Goal: Information Seeking & Learning: Learn about a topic

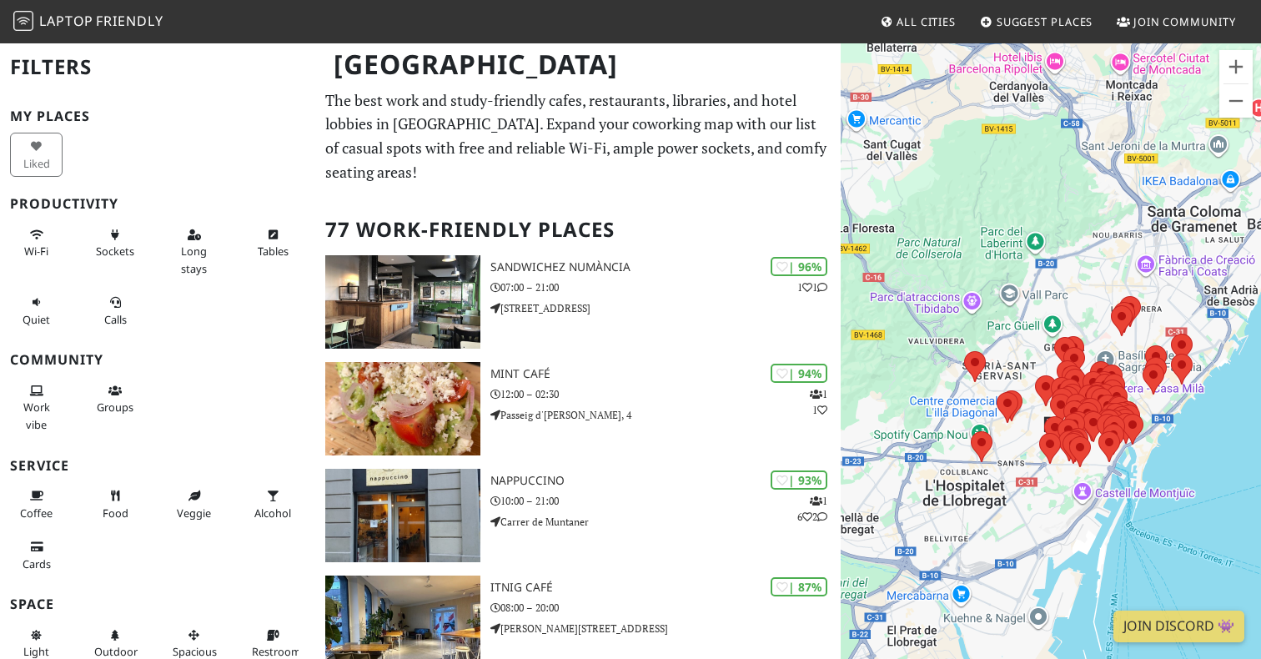
drag, startPoint x: 982, startPoint y: 172, endPoint x: 1019, endPoint y: 207, distance: 51.4
click at [1019, 207] on div "To navigate, press the arrow keys." at bounding box center [1051, 371] width 420 height 659
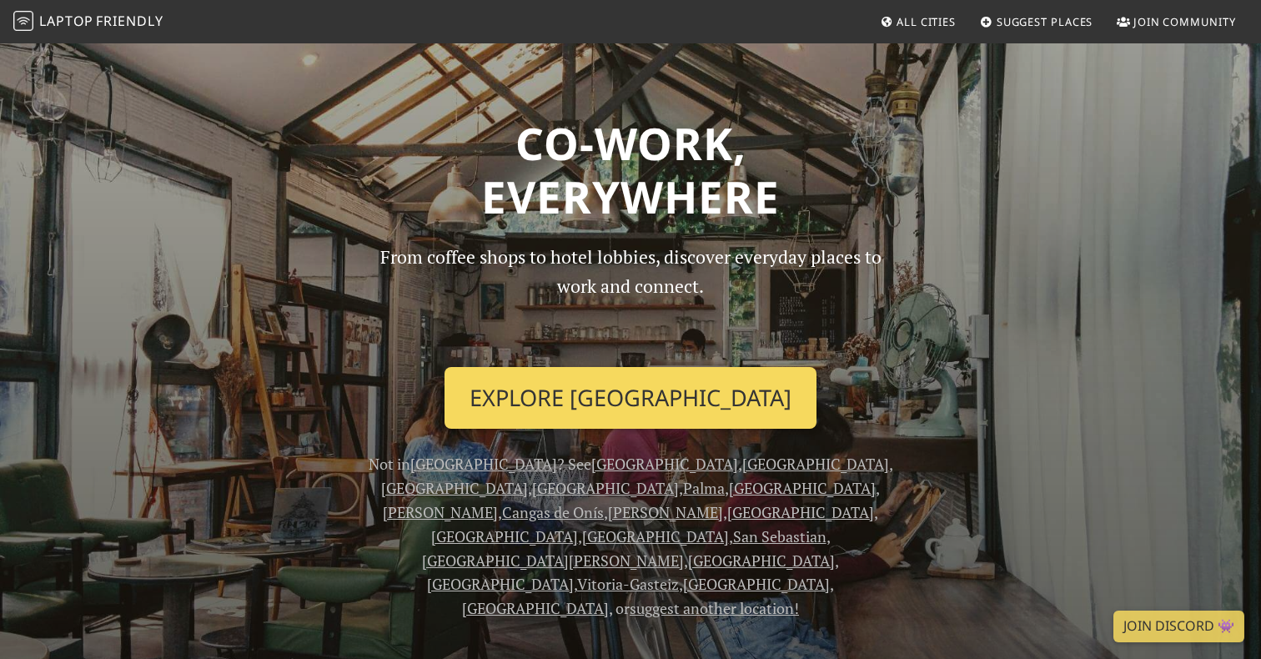
click at [546, 401] on link "Explore Barcelona" at bounding box center [631, 398] width 372 height 62
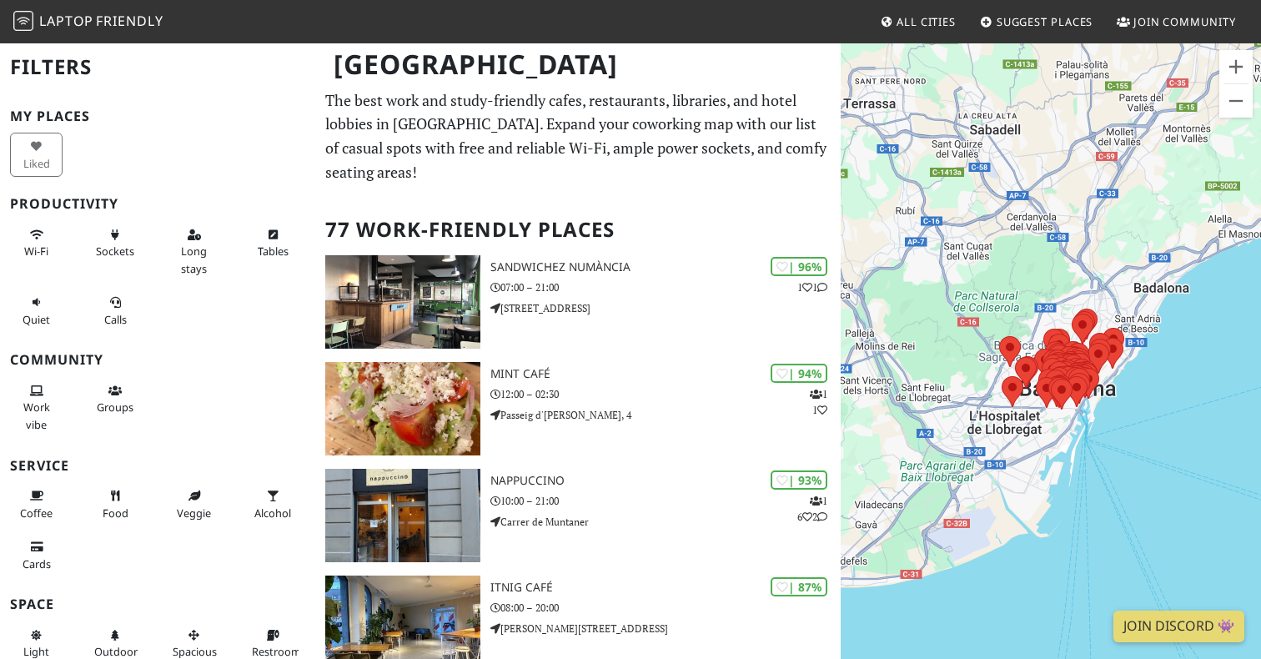
drag, startPoint x: 1147, startPoint y: 367, endPoint x: 1147, endPoint y: 715, distance: 347.9
click at [1147, 658] on div "To navigate, press the arrow keys." at bounding box center [1051, 371] width 420 height 659
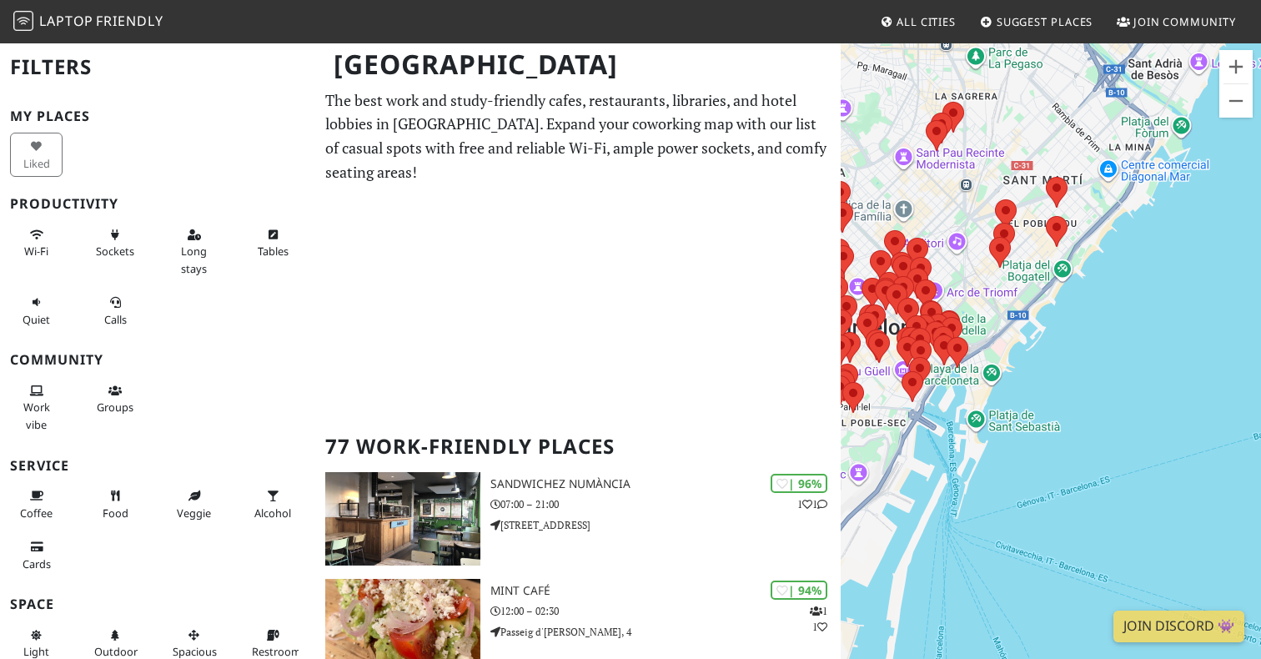
drag, startPoint x: 1070, startPoint y: 247, endPoint x: 1072, endPoint y: 361, distance: 114.3
click at [1072, 361] on div "To navigate, press the arrow keys." at bounding box center [1051, 371] width 420 height 659
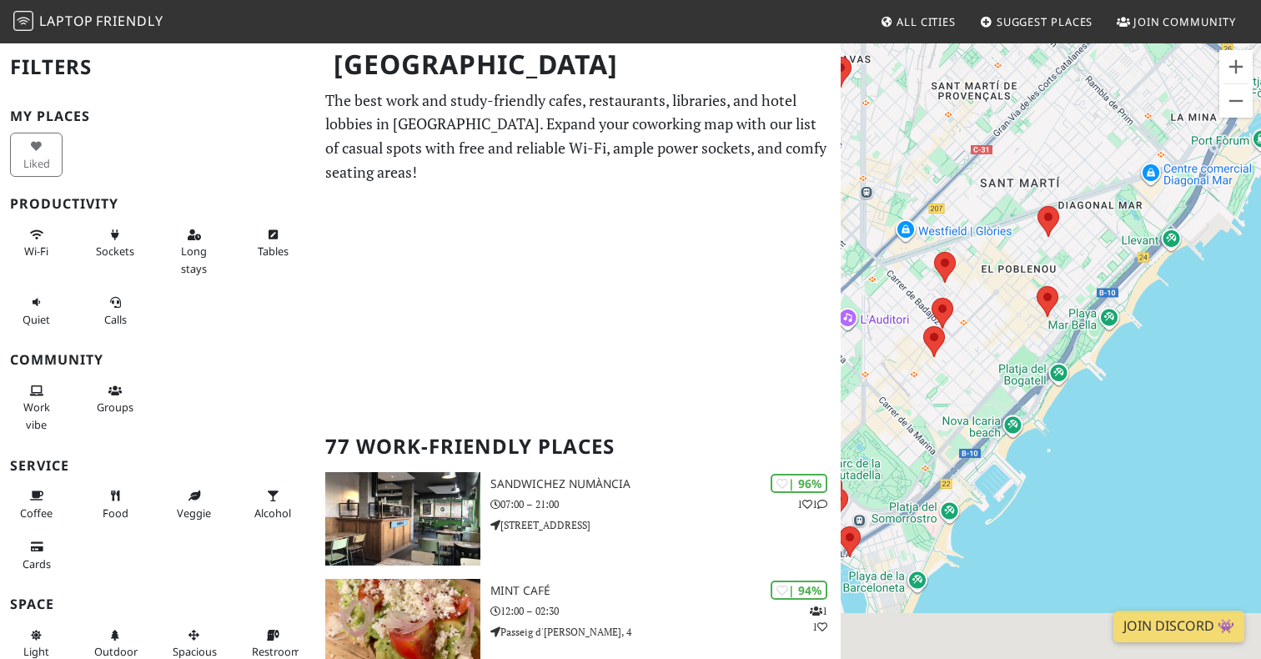
drag, startPoint x: 1056, startPoint y: 310, endPoint x: 1056, endPoint y: 164, distance: 146.0
click at [1056, 164] on div "To navigate, press the arrow keys." at bounding box center [1051, 371] width 420 height 659
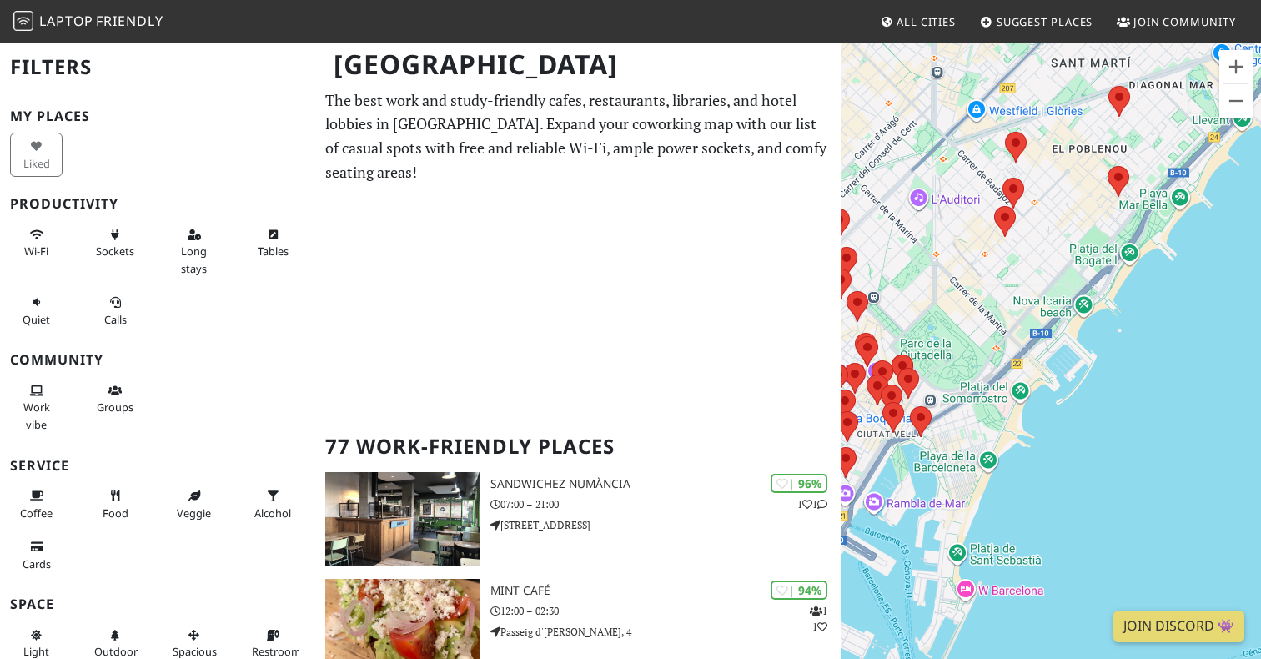
drag, startPoint x: 1054, startPoint y: 430, endPoint x: 1137, endPoint y: 299, distance: 155.3
click at [1137, 299] on div "To navigate, press the arrow keys." at bounding box center [1051, 371] width 420 height 659
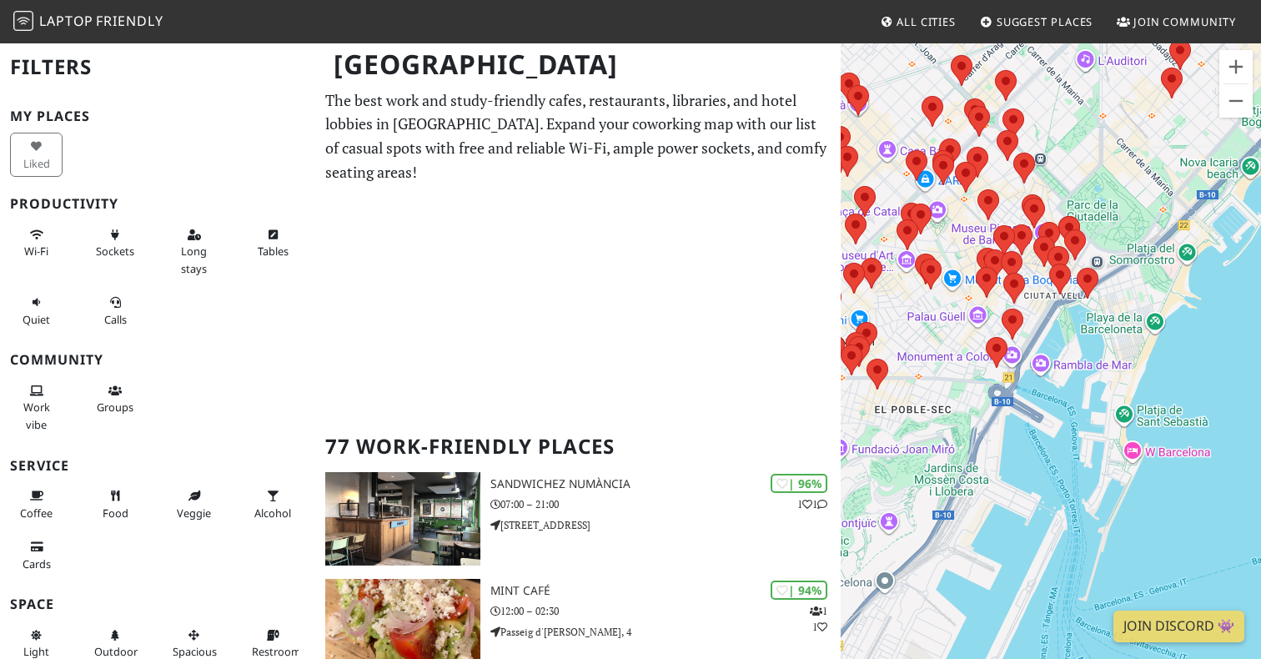
drag, startPoint x: 1017, startPoint y: 384, endPoint x: 1190, endPoint y: 226, distance: 234.5
click at [1190, 227] on div "To navigate, press the arrow keys." at bounding box center [1051, 371] width 420 height 659
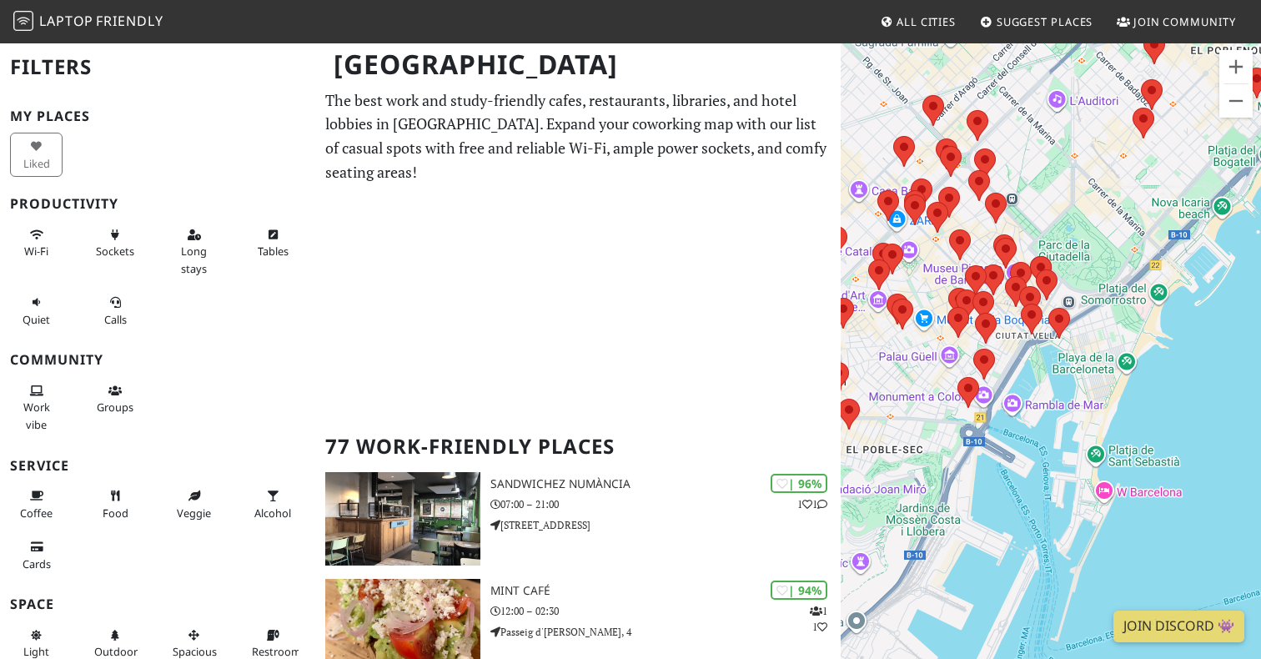
drag, startPoint x: 1110, startPoint y: 293, endPoint x: 1066, endPoint y: 368, distance: 86.7
click at [1066, 370] on div "To navigate, press the arrow keys." at bounding box center [1051, 371] width 420 height 659
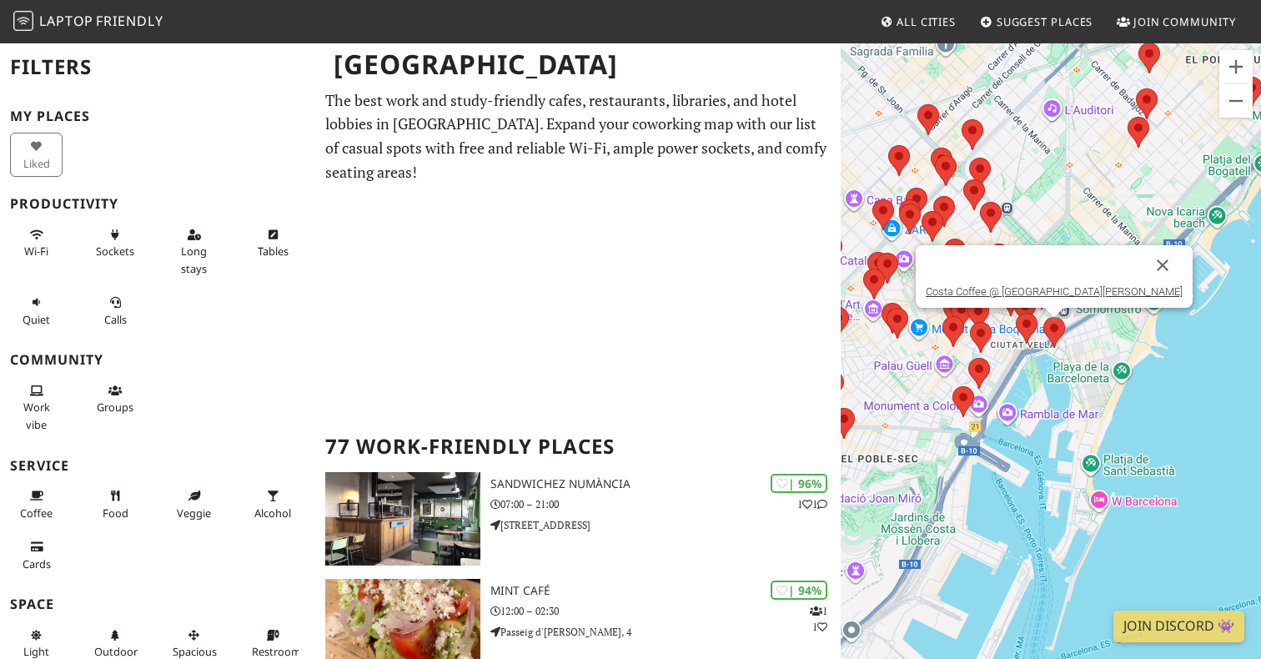
click at [1044, 317] on area at bounding box center [1044, 317] width 0 height 0
click at [1051, 289] on link "Costa Coffee @ Plaça de Pau Vila" at bounding box center [1054, 291] width 257 height 13
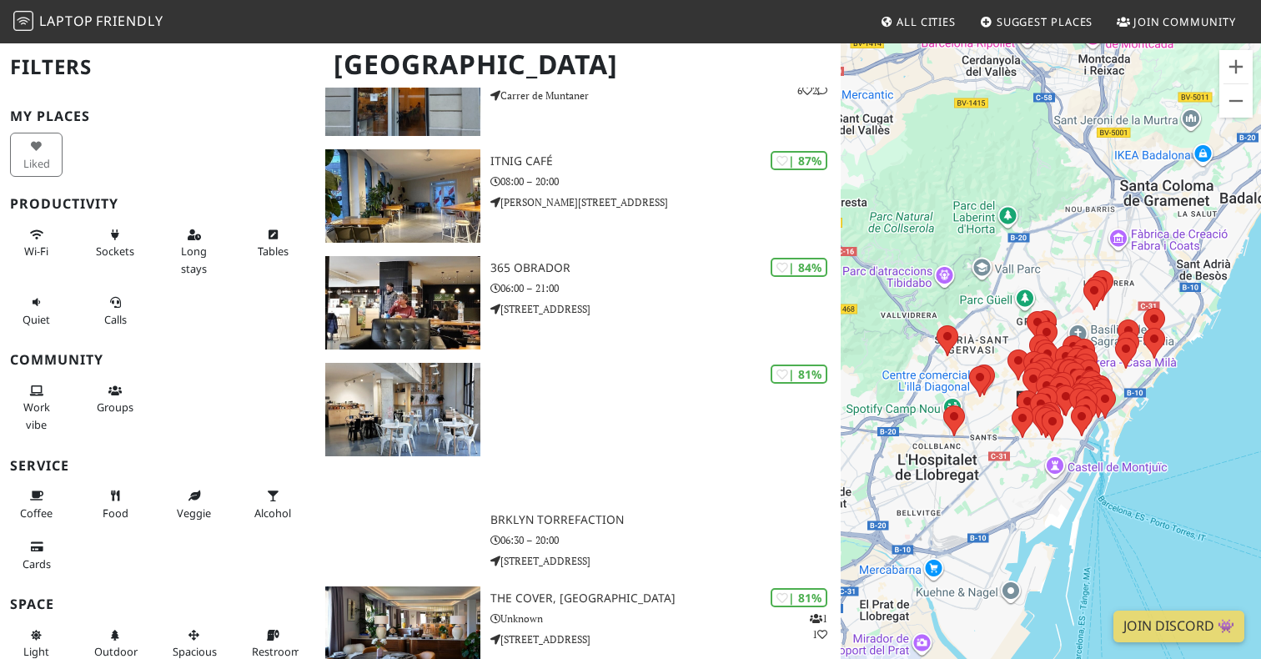
scroll to position [426, 0]
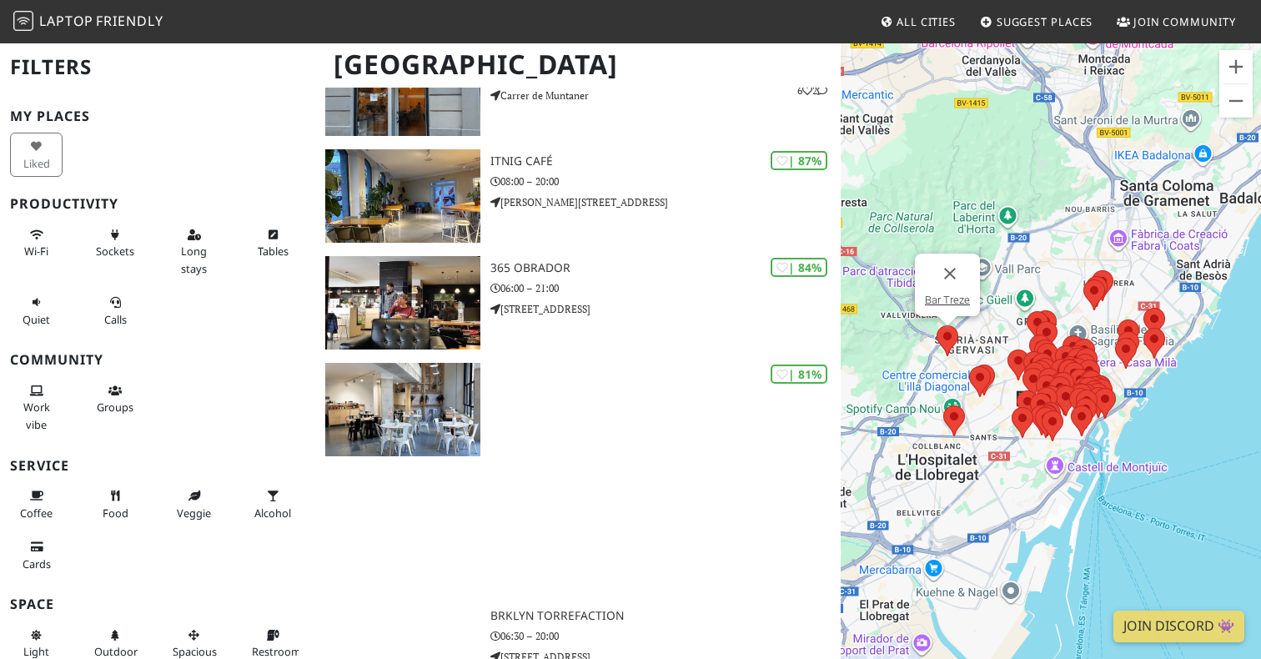
click at [937, 325] on area at bounding box center [937, 325] width 0 height 0
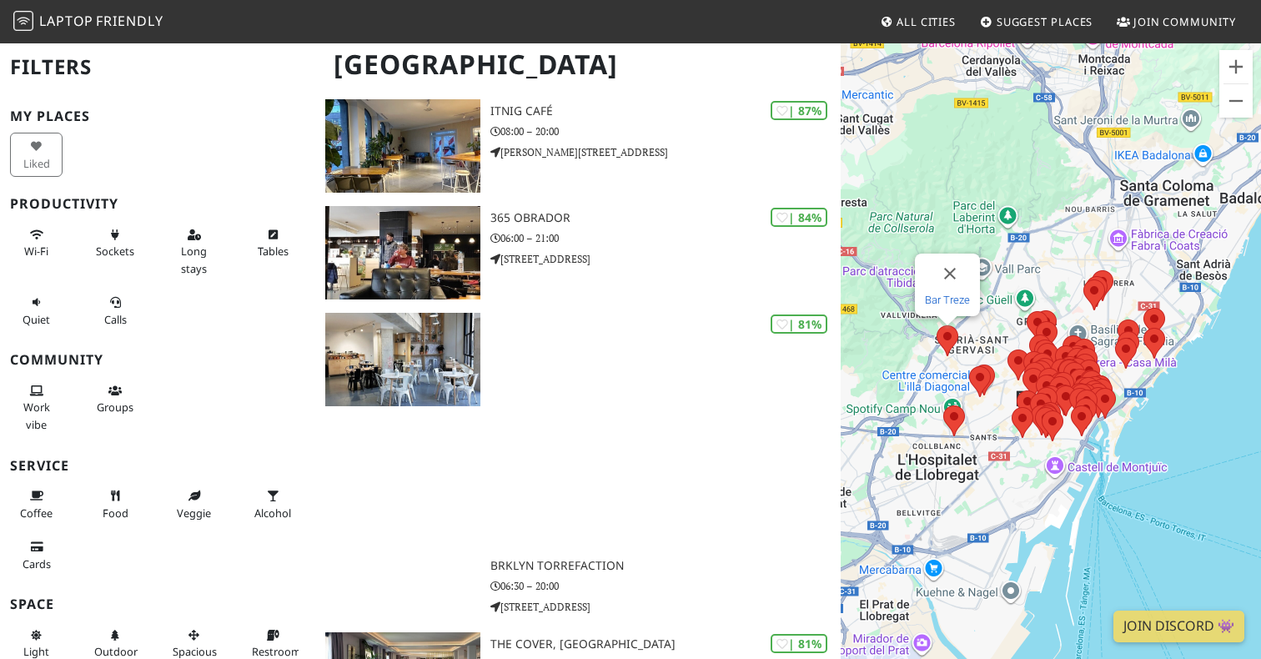
scroll to position [661, 0]
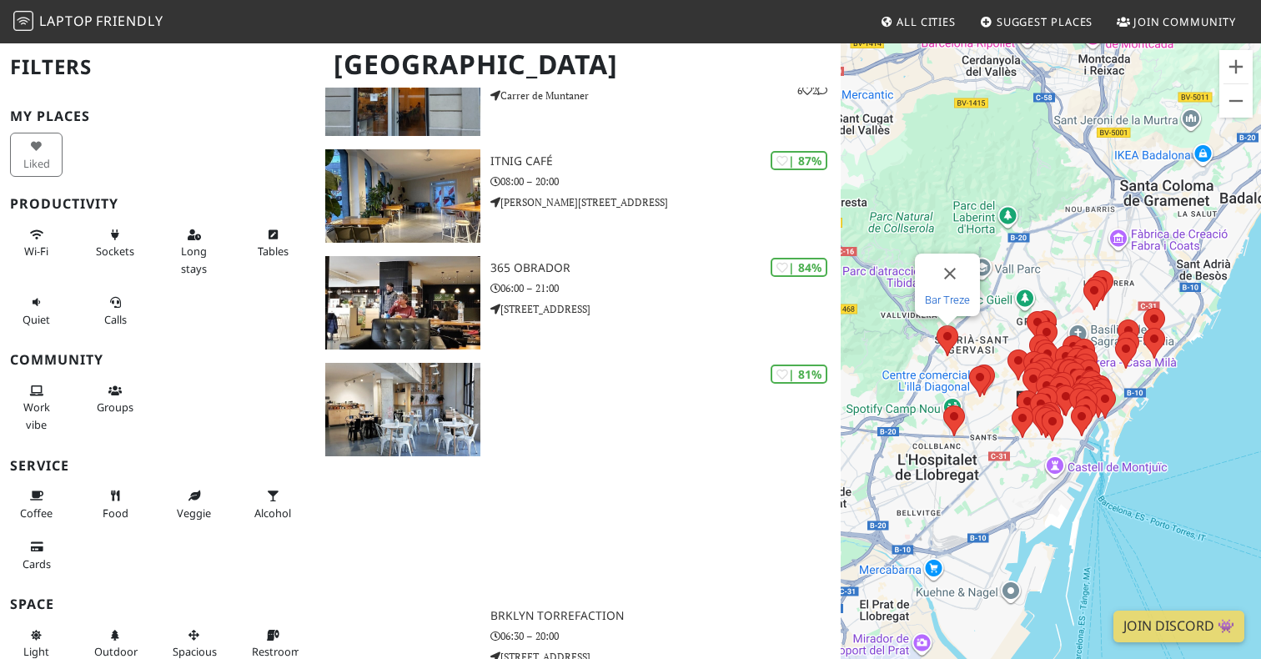
click at [947, 298] on link "Bar Treze" at bounding box center [947, 300] width 45 height 13
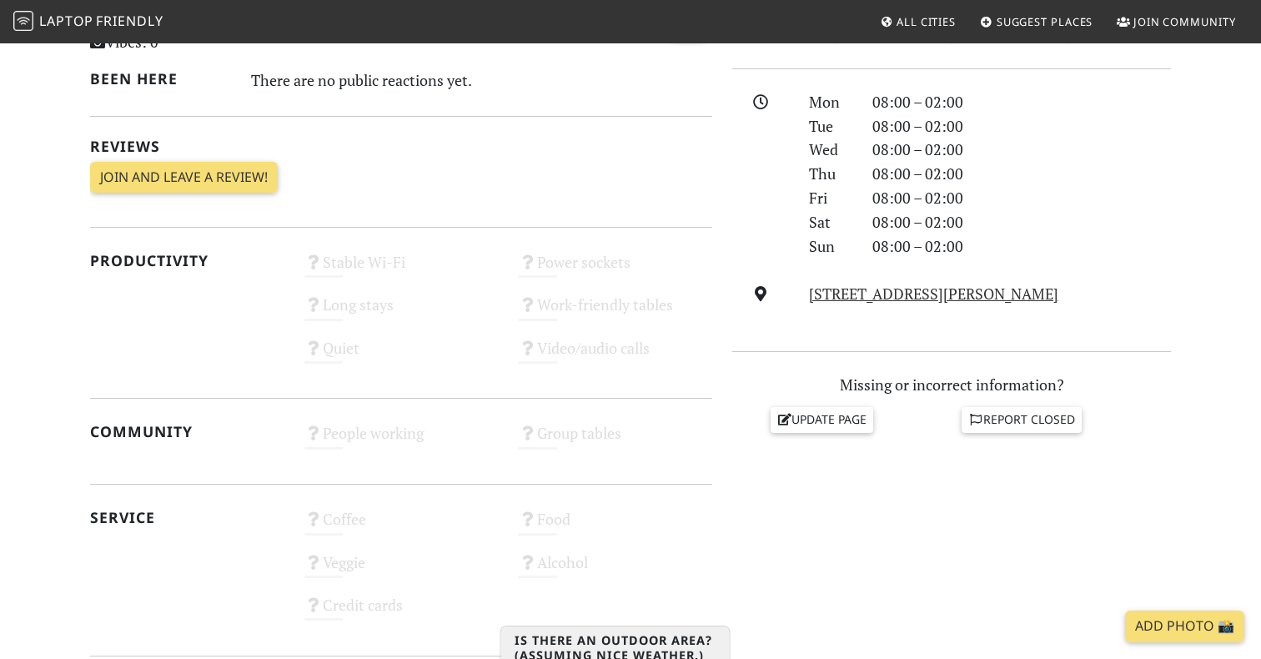
scroll to position [355, 0]
